Goal: Task Accomplishment & Management: Manage account settings

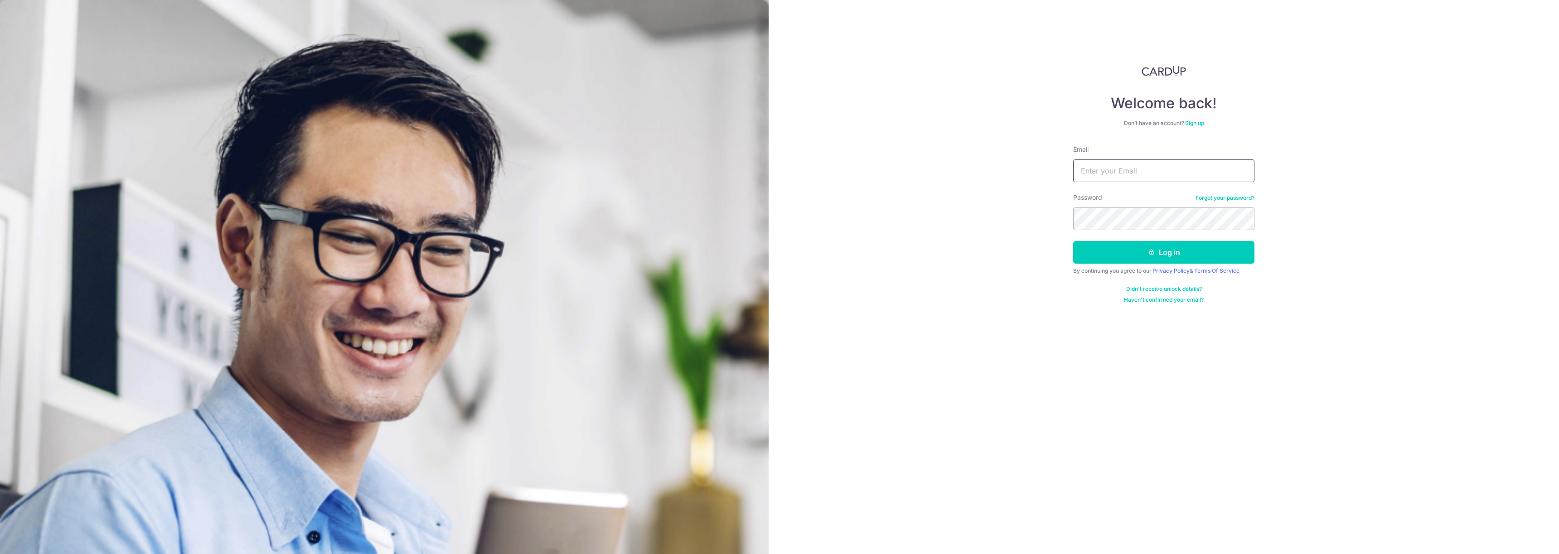
click at [1143, 165] on input "Email" at bounding box center [1163, 171] width 181 height 23
type input "[EMAIL_ADDRESS][DOMAIN_NAME]"
click at [1073, 241] on button "Log in" at bounding box center [1163, 252] width 181 height 23
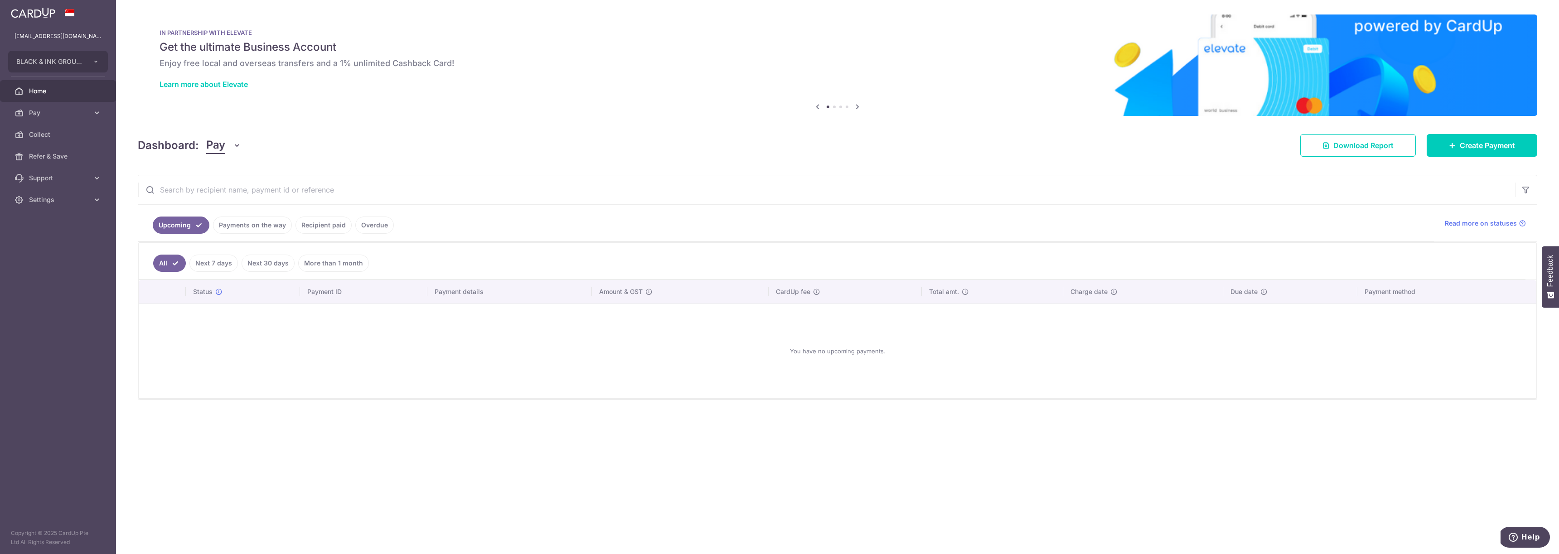
click at [338, 221] on link "Recipient paid" at bounding box center [324, 225] width 56 height 17
